Goal: Communication & Community: Answer question/provide support

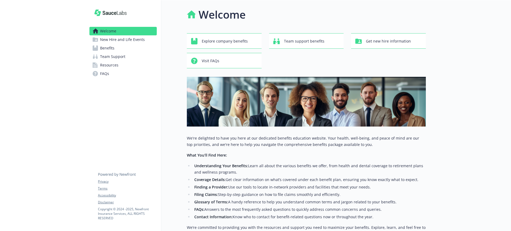
click at [111, 47] on span "Benefits" at bounding box center [107, 48] width 14 height 9
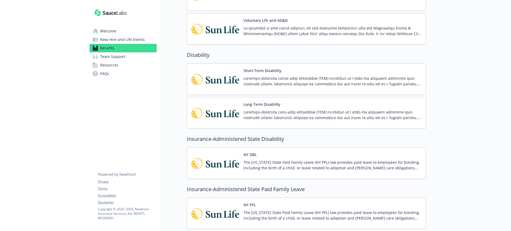
scroll to position [266, 0]
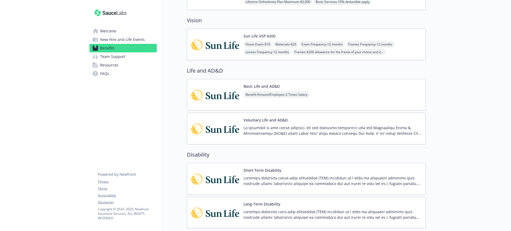
click at [274, 124] on div "Voluntary Life and AD&D" at bounding box center [332, 128] width 178 height 23
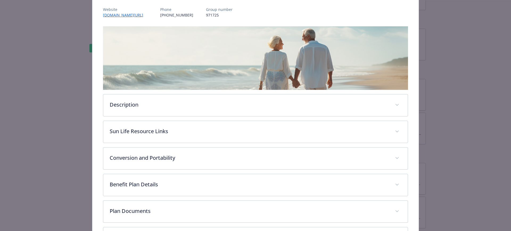
scroll to position [111, 0]
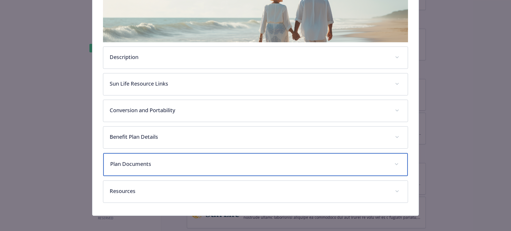
click at [131, 160] on p "Plan Documents" at bounding box center [249, 164] width 278 height 8
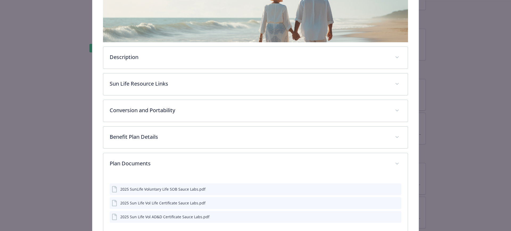
click at [386, 189] on div "details for plan Life and AD&D - Voluntary Life and AD&D - Voluntary Life and A…" at bounding box center [392, 189] width 13 height 6
click at [385, 189] on icon "download file" at bounding box center [387, 189] width 4 height 4
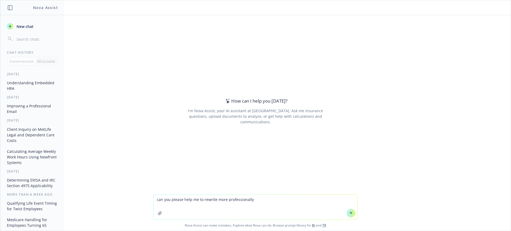
type textarea "can you please help me to rewrite more professionally?"
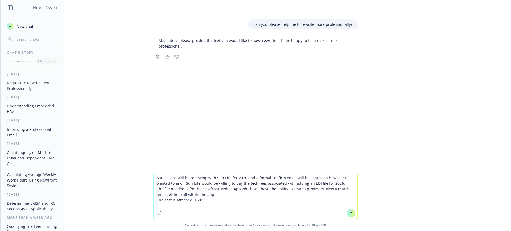
click at [222, 200] on textarea "Sauce Labs will be renewing with Sun Life for 2026 and a formal confirm email w…" at bounding box center [255, 196] width 204 height 47
type textarea "Sauce Labs will be renewing with Sun Life for 2026 and a formal confirm email w…"
click at [346, 213] on button at bounding box center [350, 213] width 9 height 9
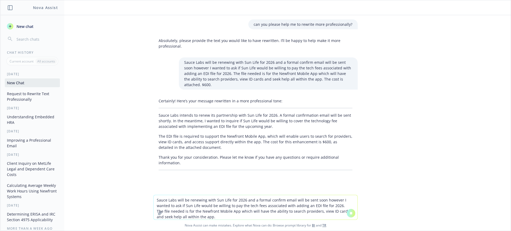
scroll to position [4, 0]
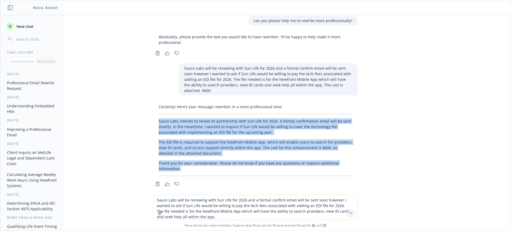
drag, startPoint x: 178, startPoint y: 165, endPoint x: 148, endPoint y: 116, distance: 57.3
click at [153, 116] on div "Certainly! Here’s your message rewritten in a more professional tone: Sauce Lab…" at bounding box center [255, 140] width 204 height 76
copy div "Sauce Labs intends to renew its partnership with Sun Life for 2026. A formal co…"
